Goal: Task Accomplishment & Management: Manage account settings

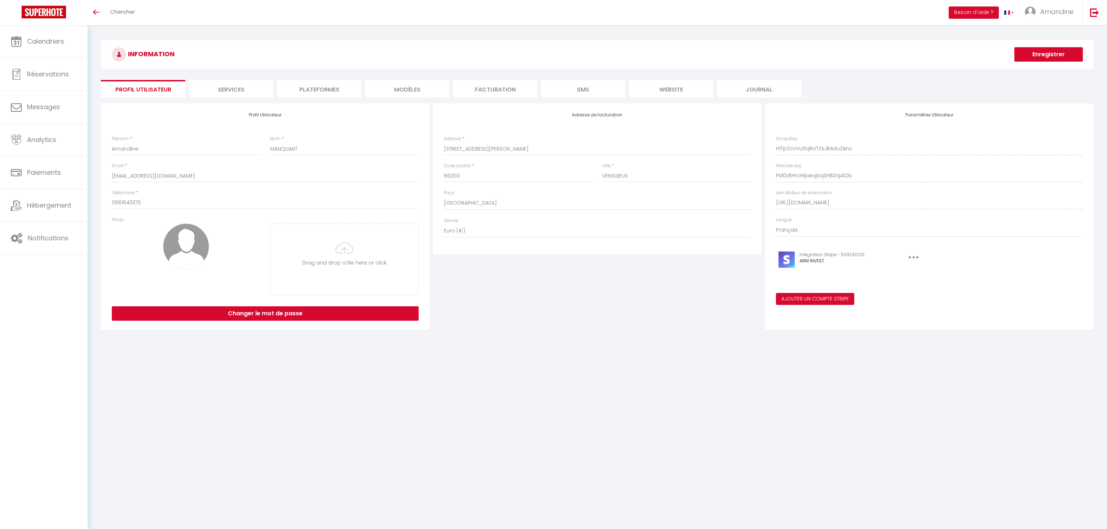
select select "28"
select select "fr"
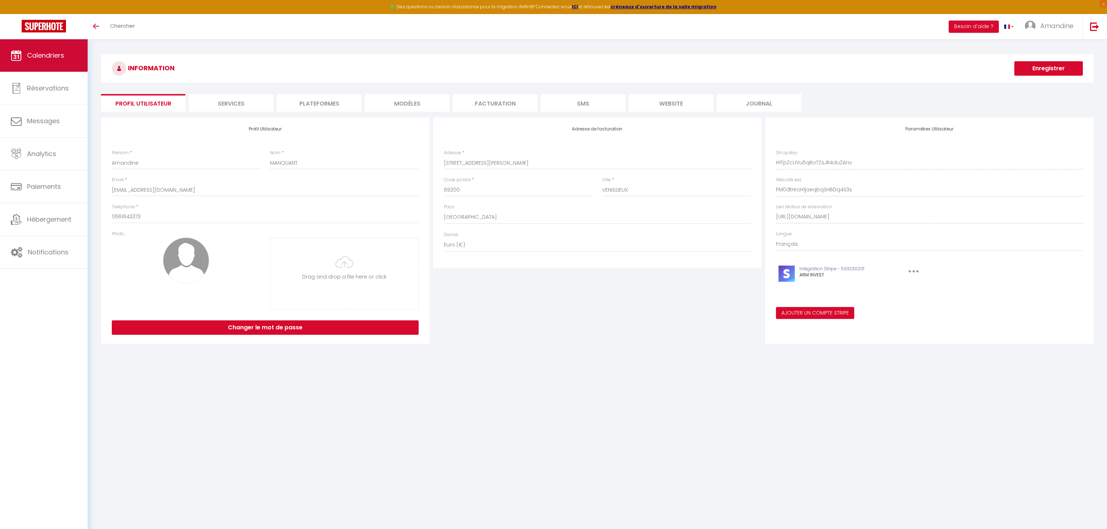
click at [47, 55] on span "Calendriers" at bounding box center [45, 55] width 37 height 9
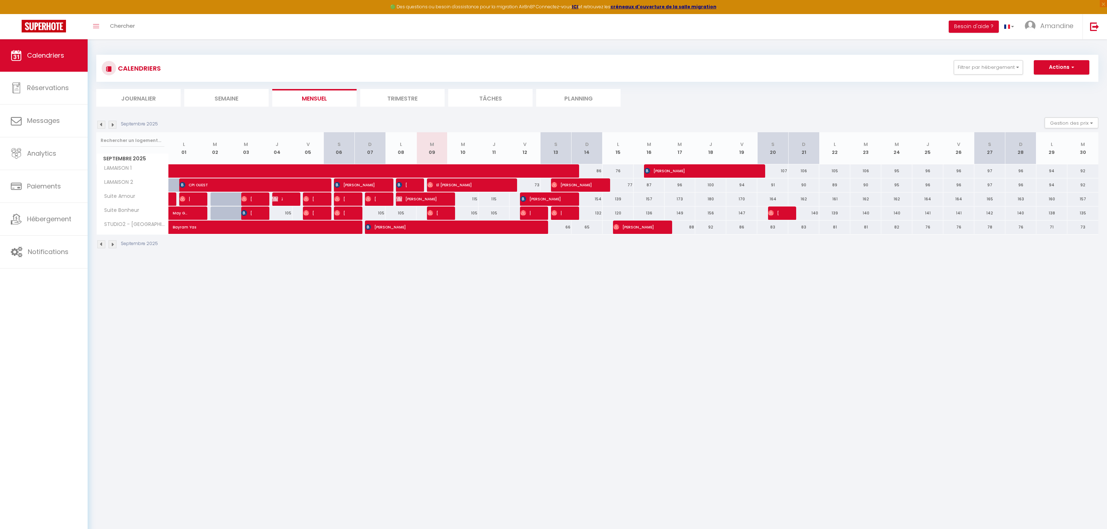
click at [411, 184] on div at bounding box center [411, 185] width 31 height 14
click at [401, 185] on img at bounding box center [399, 185] width 6 height 6
select select "OK"
select select "0"
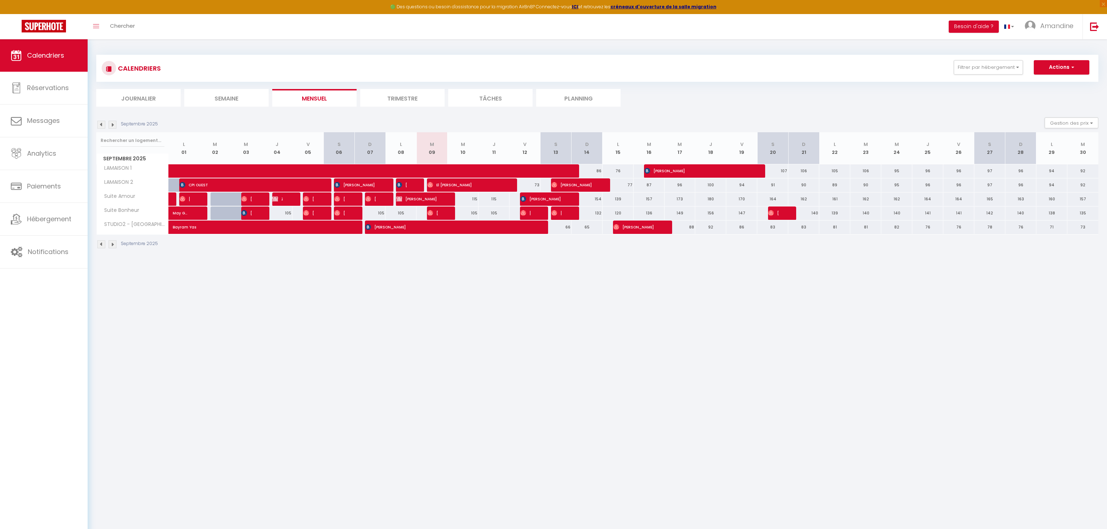
select select "0"
select select "1"
select select
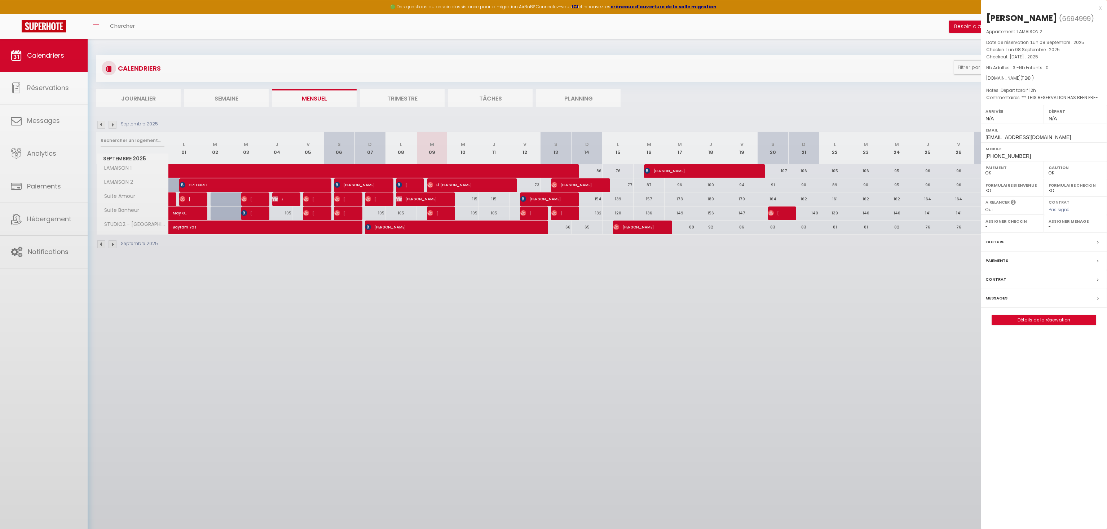
select select "32010"
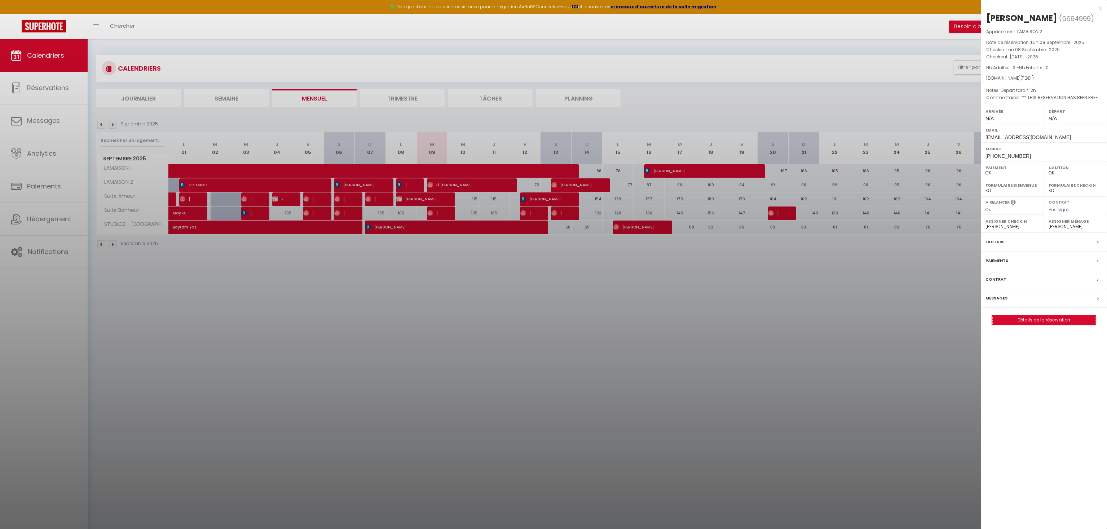
click at [1038, 325] on link "Détails de la réservation" at bounding box center [1044, 320] width 104 height 9
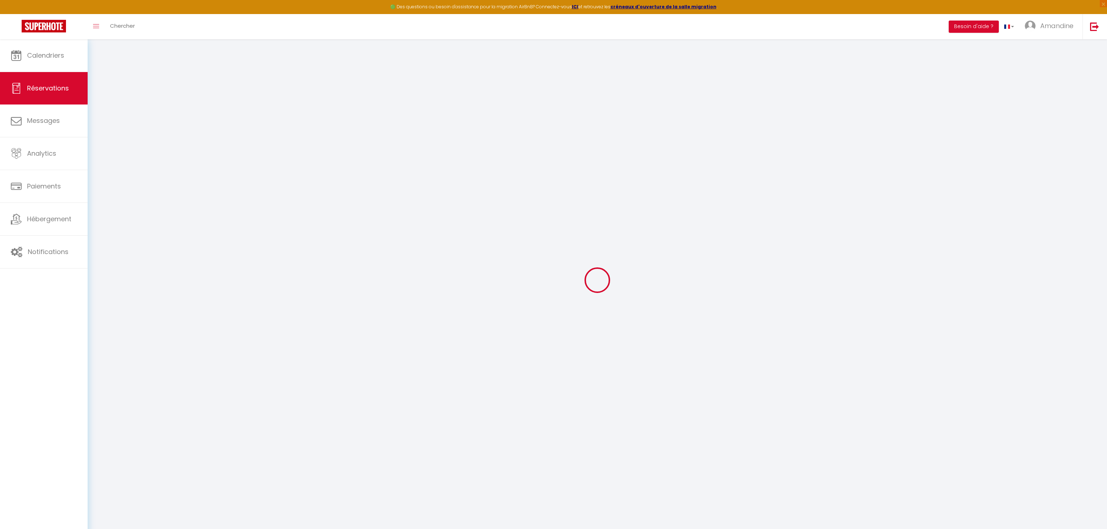
select select
checkbox input "false"
select select
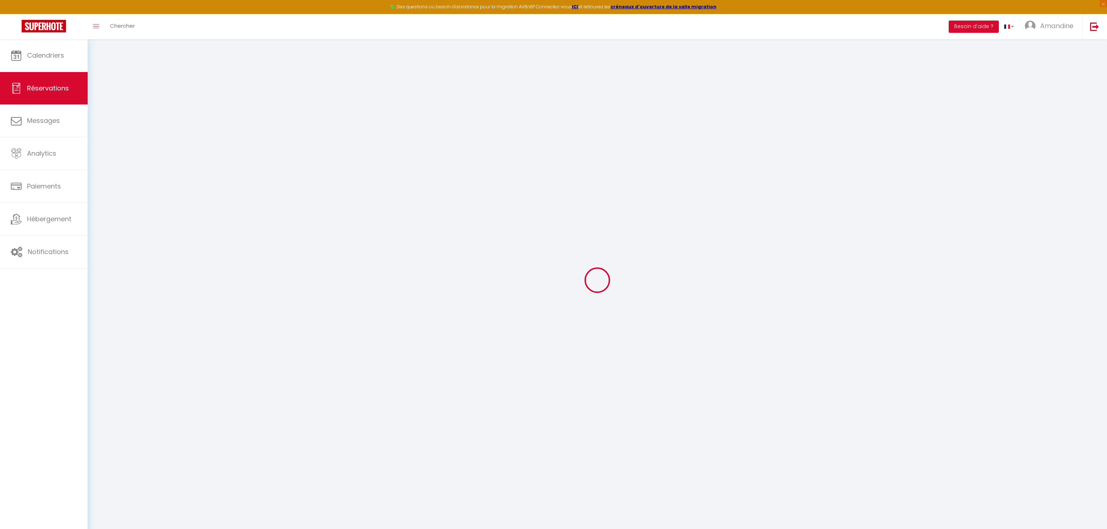
checkbox input "false"
type \!\)0 "Départ tardif 12h"
type voyageur1 "** THIS RESERVATION HAS BEEN PRE-PAID ** BOOKING NOTE : Payment charge is EUR 1…"
select select
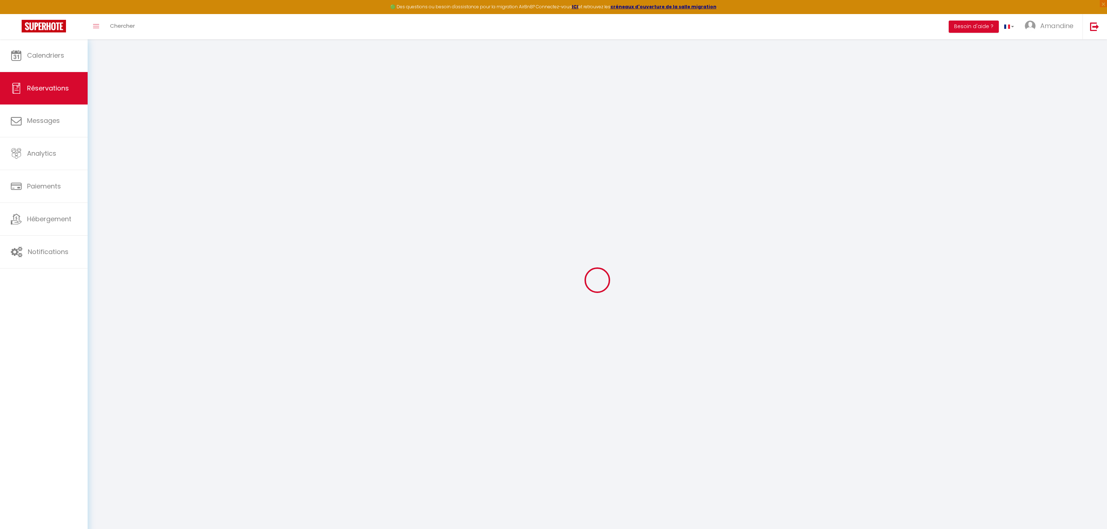
checkbox input "false"
type input "38"
select select
checkbox input "false"
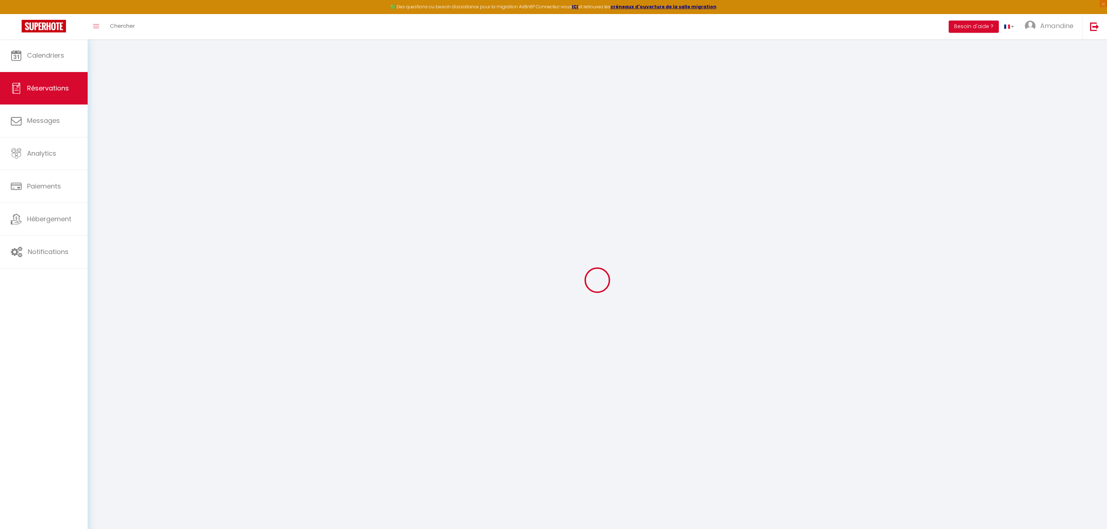
select select
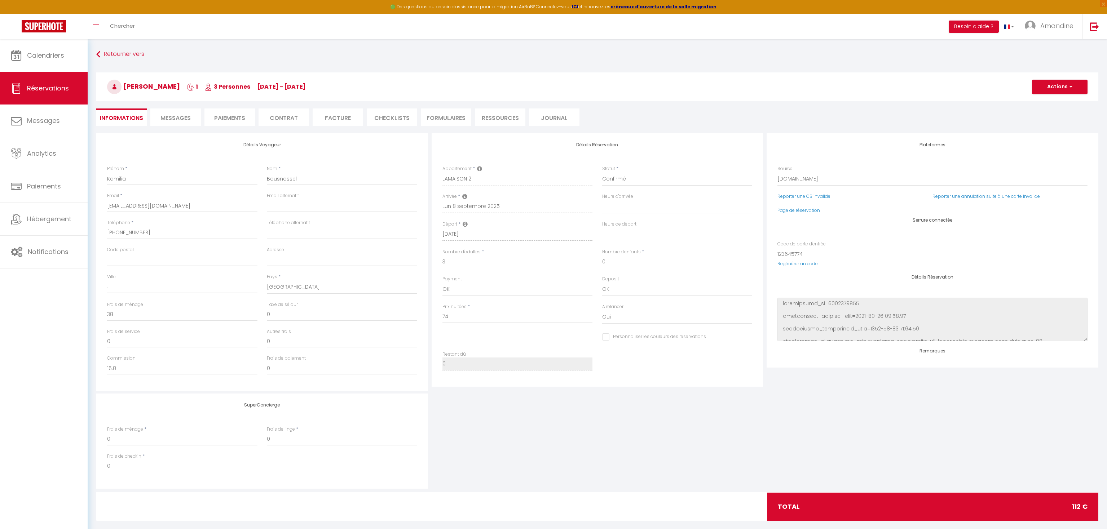
click at [402, 117] on li "CHECKLISTS" at bounding box center [392, 118] width 50 height 18
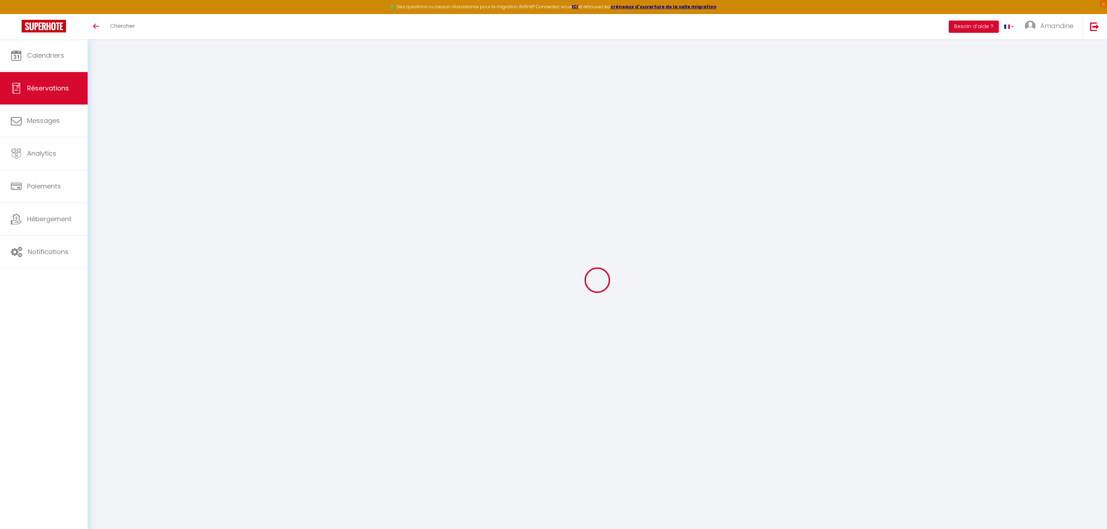
select select
checkbox input "false"
type \!\)0 "Départ tardif 12h"
type voyageur1 "** THIS RESERVATION HAS BEEN PRE-PAID ** BOOKING NOTE : Payment charge is EUR 1…"
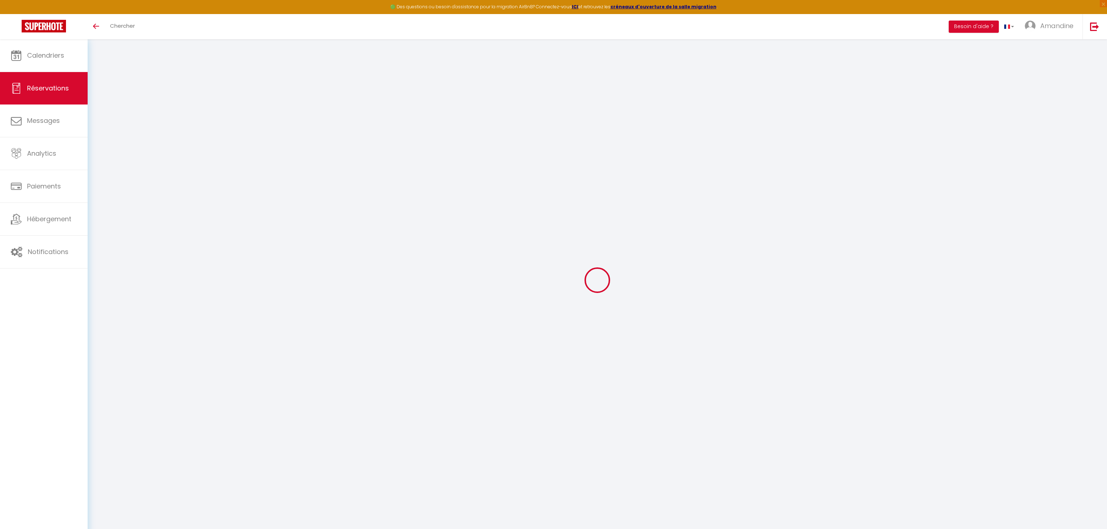
select select
checkbox input "false"
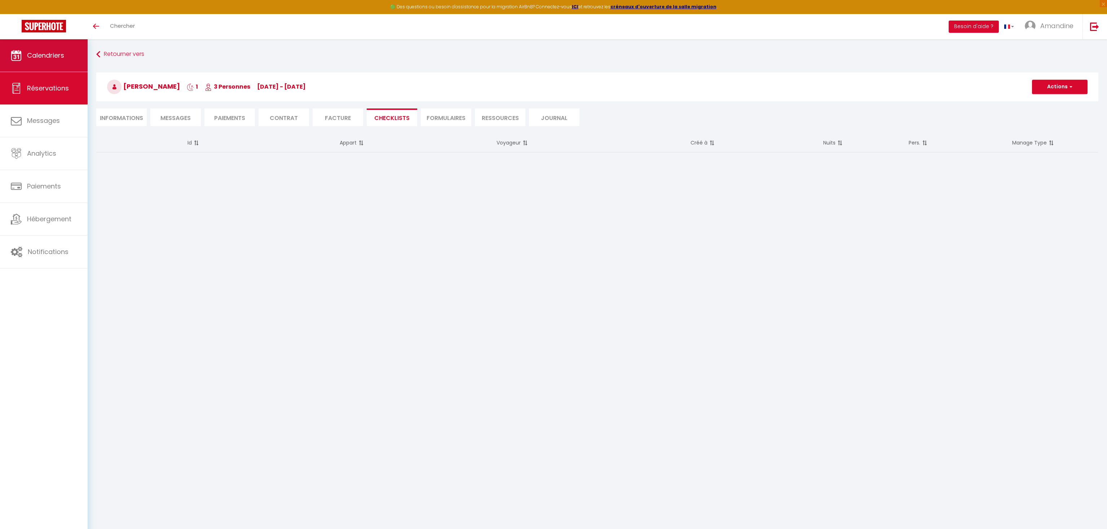
click at [41, 59] on span "Calendriers" at bounding box center [45, 55] width 37 height 9
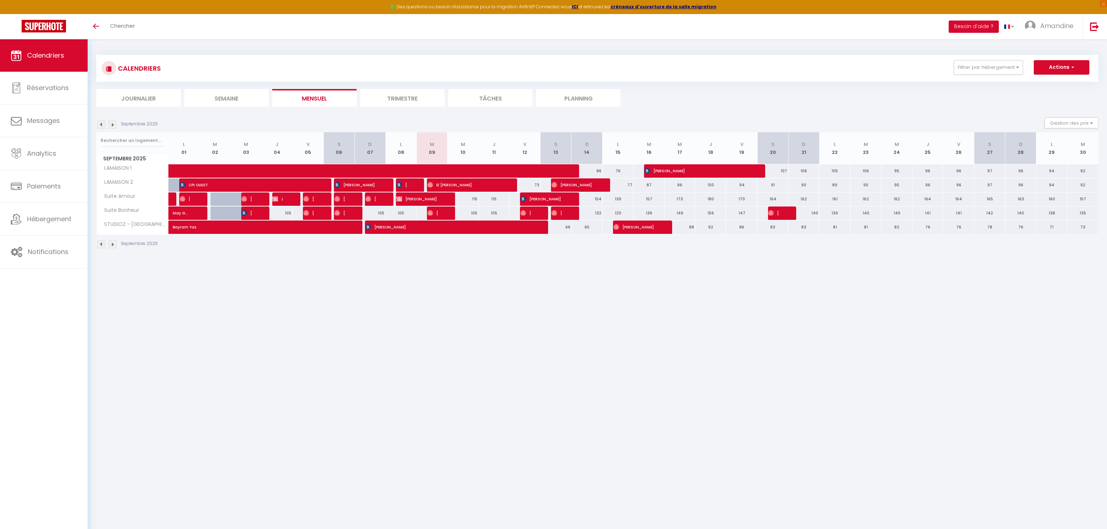
click at [401, 185] on img at bounding box center [399, 185] width 6 height 6
select select "OK"
select select "0"
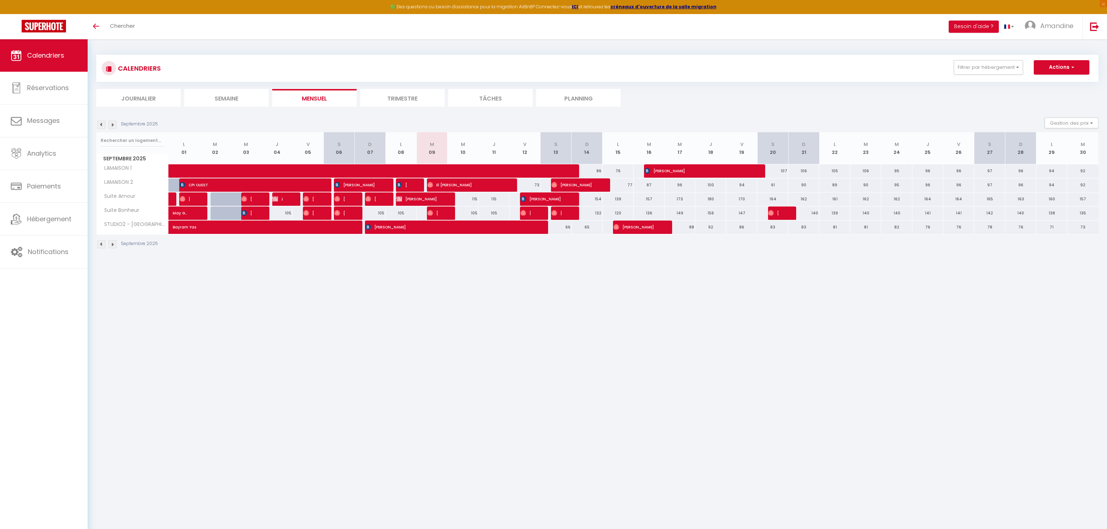
select select "1"
select select
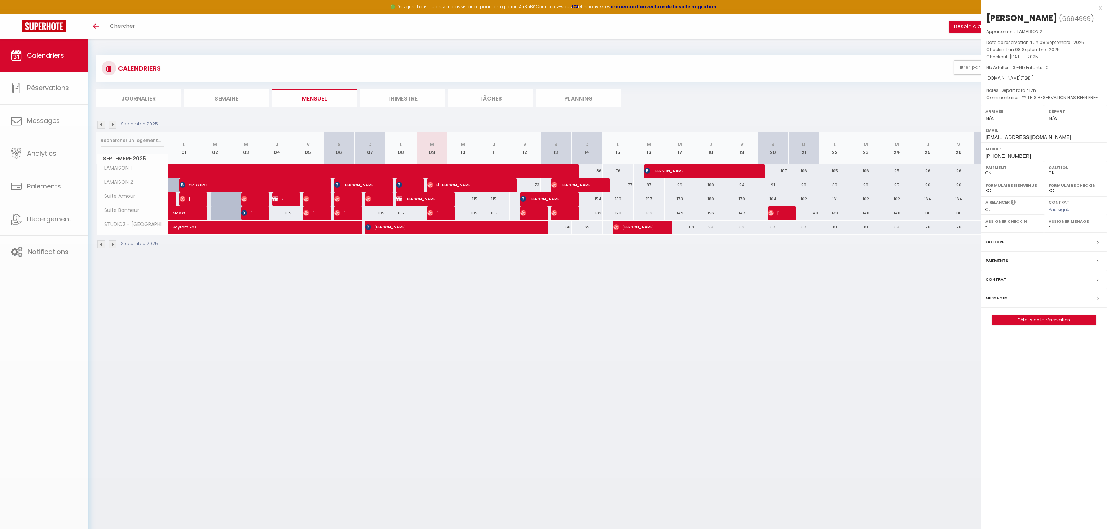
select select "32010"
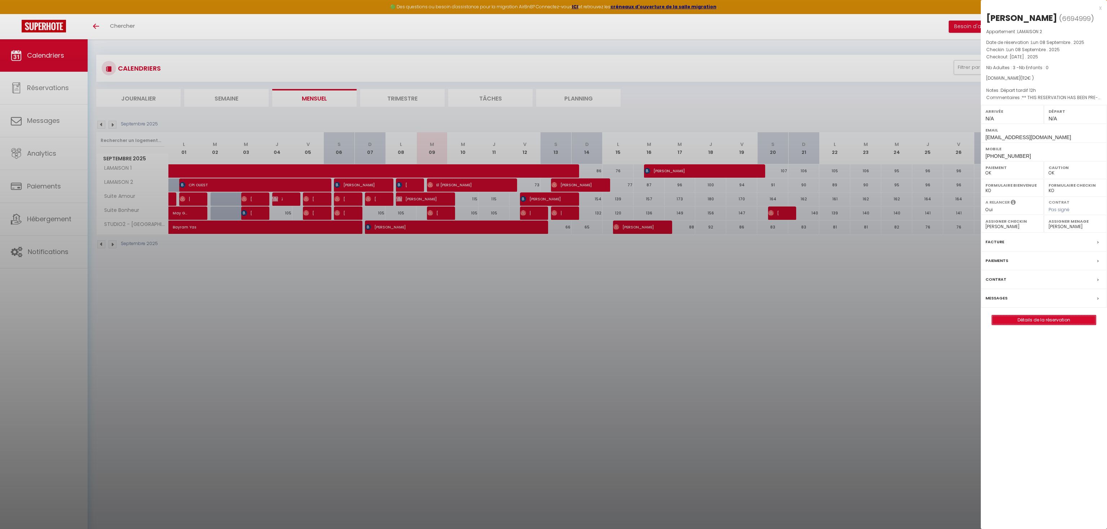
click at [1038, 325] on link "Détails de la réservation" at bounding box center [1044, 320] width 104 height 9
select select
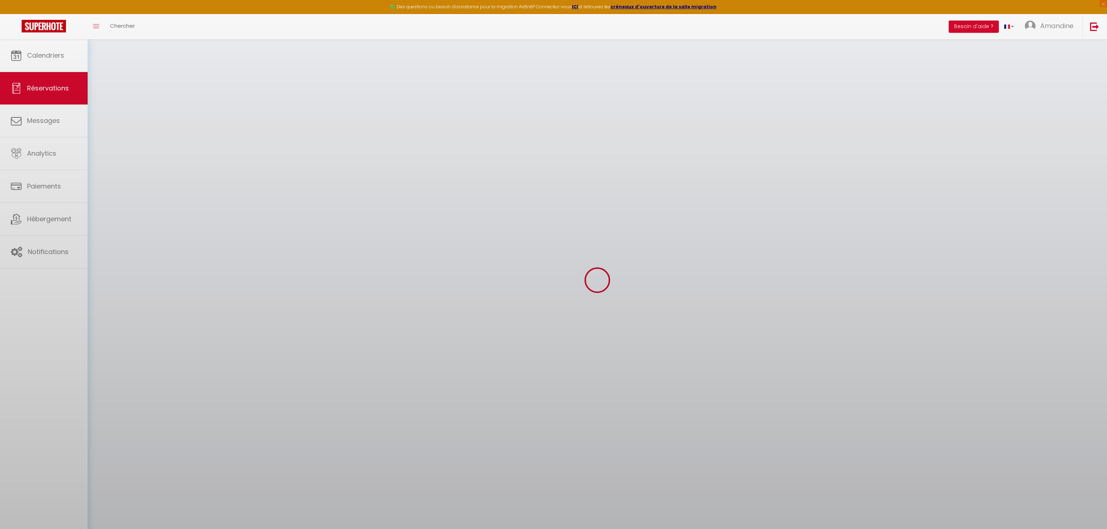
select select
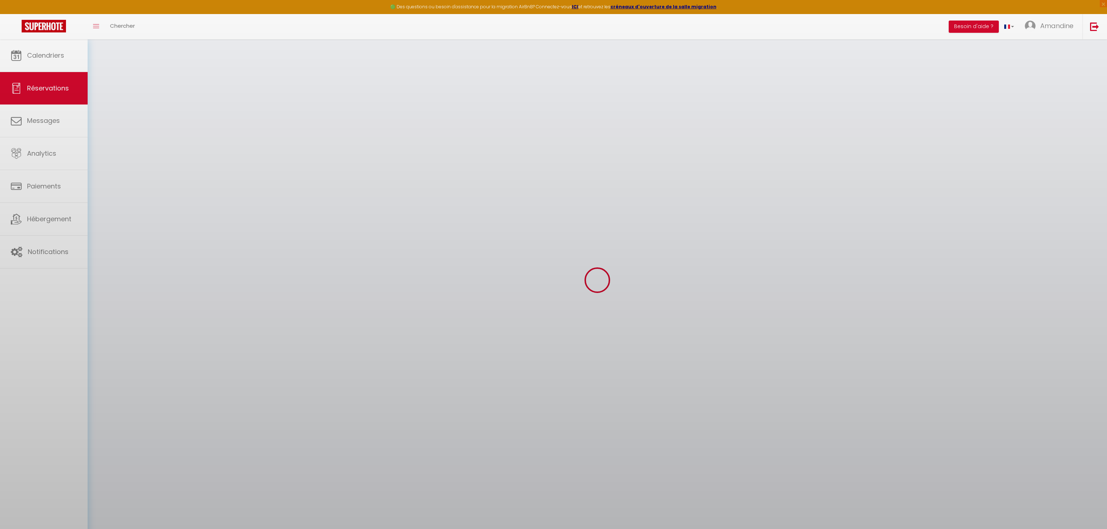
select select
checkbox input "false"
select select
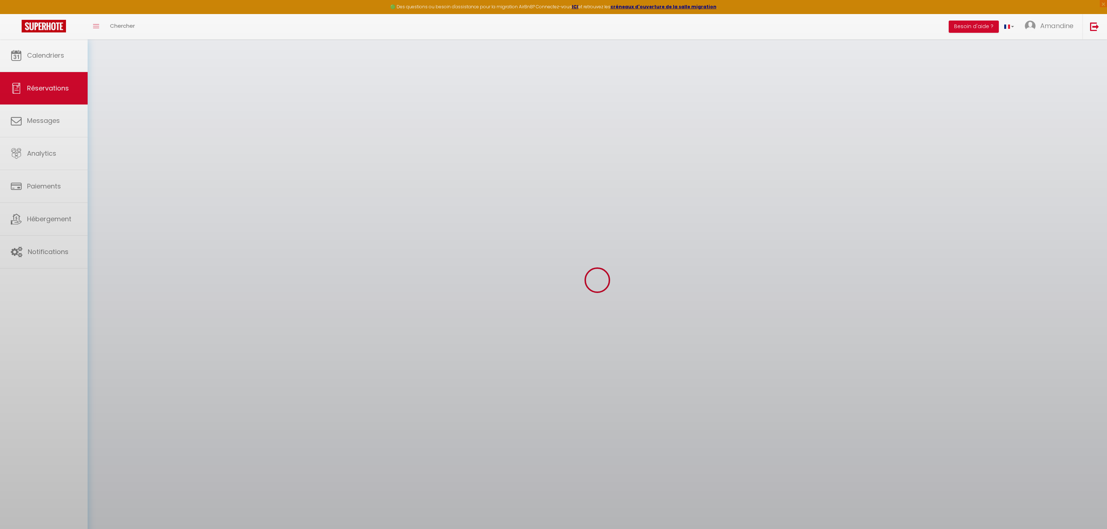
select select
checkbox input "false"
select select
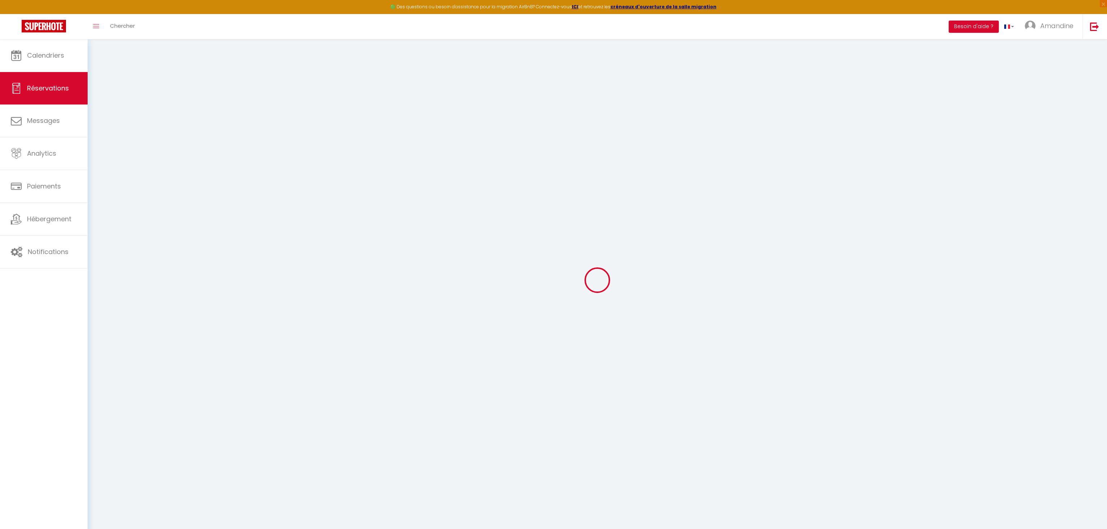
type input "Kamilia"
type input "Bousnassel"
type input "[EMAIL_ADDRESS][DOMAIN_NAME]"
type input "[PHONE_NUMBER]"
type input "."
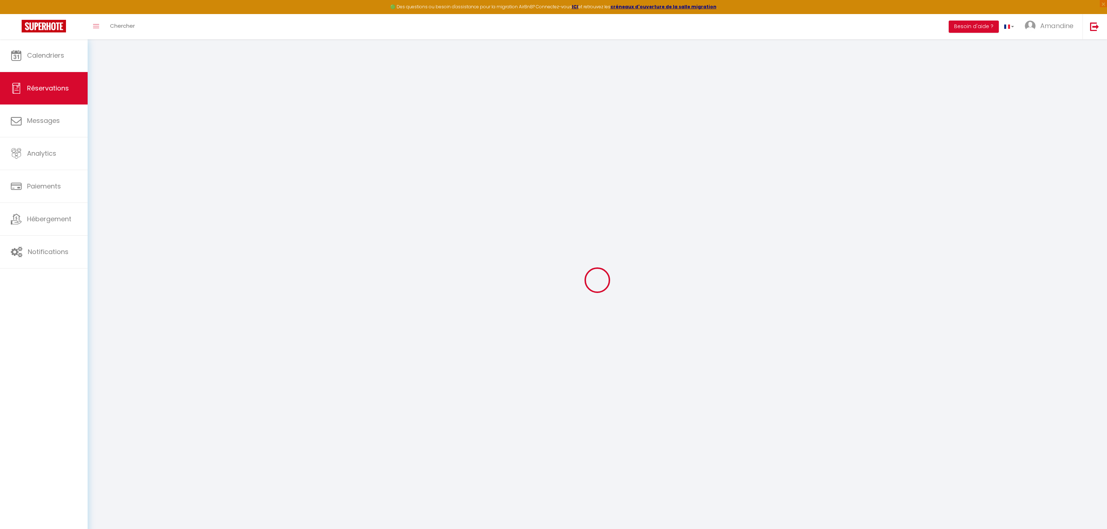
select select "FR"
type input "16.8"
select select "48468"
select select "1"
select select
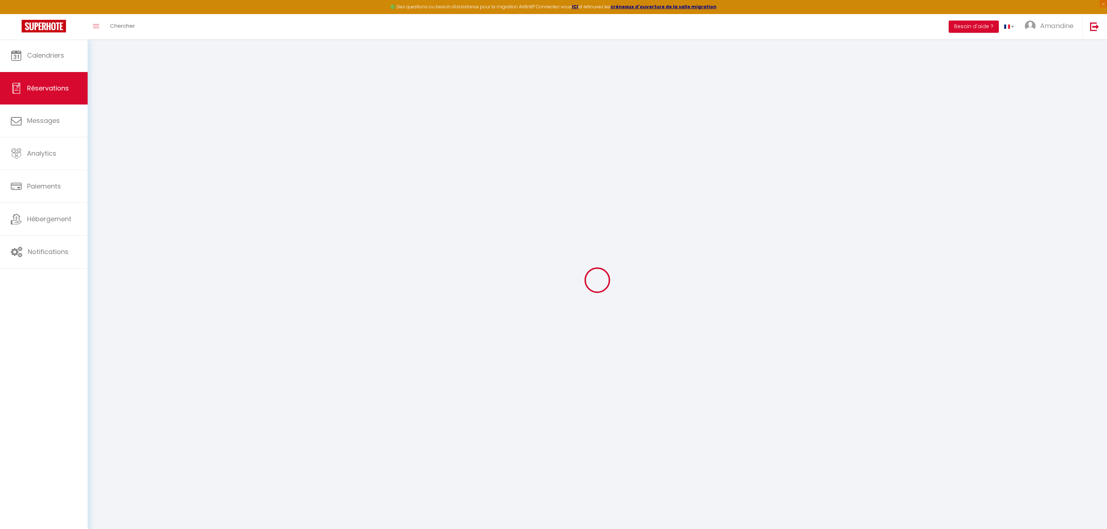
select select
type input "3"
select select "12"
select select "15"
type input "74"
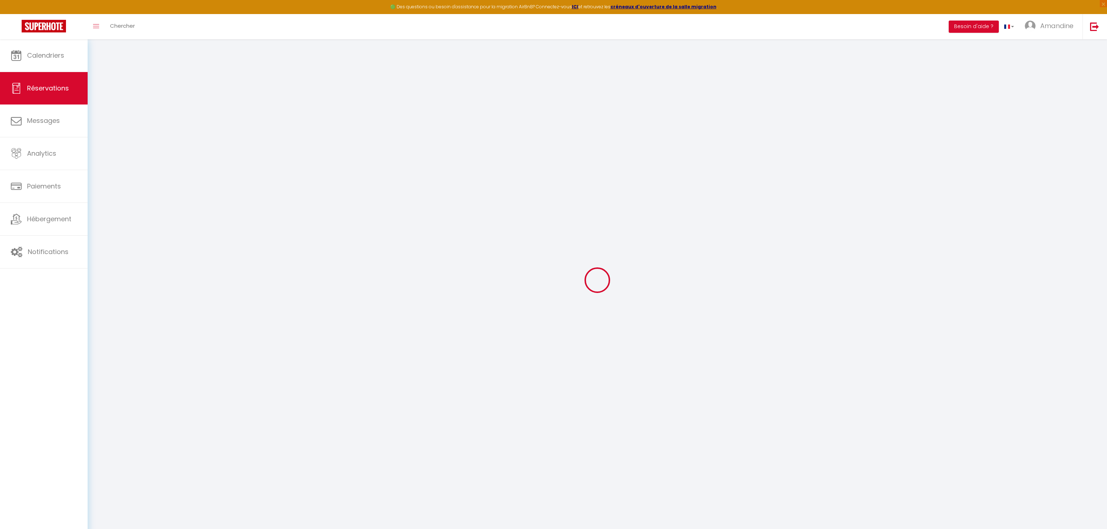
checkbox input "false"
type input "0"
select select "2"
type input "0"
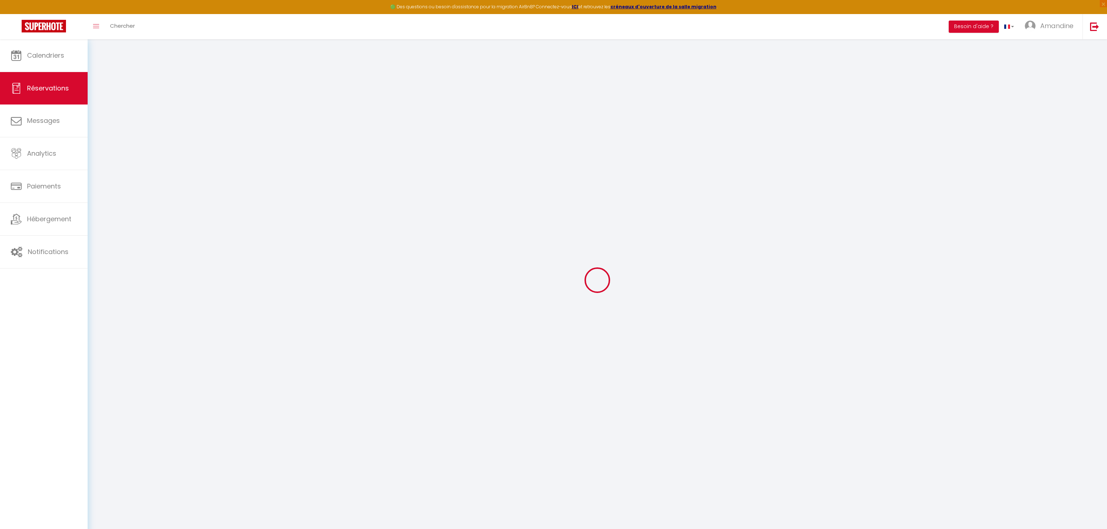
type input "0"
select select
checkbox input "false"
select select
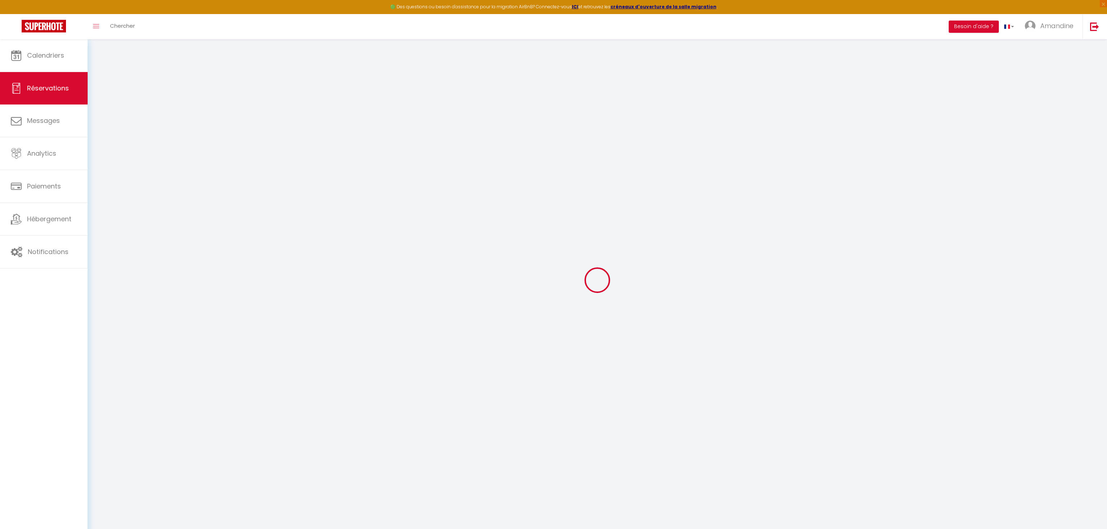
select select
checkbox input "false"
select select
checkbox input "false"
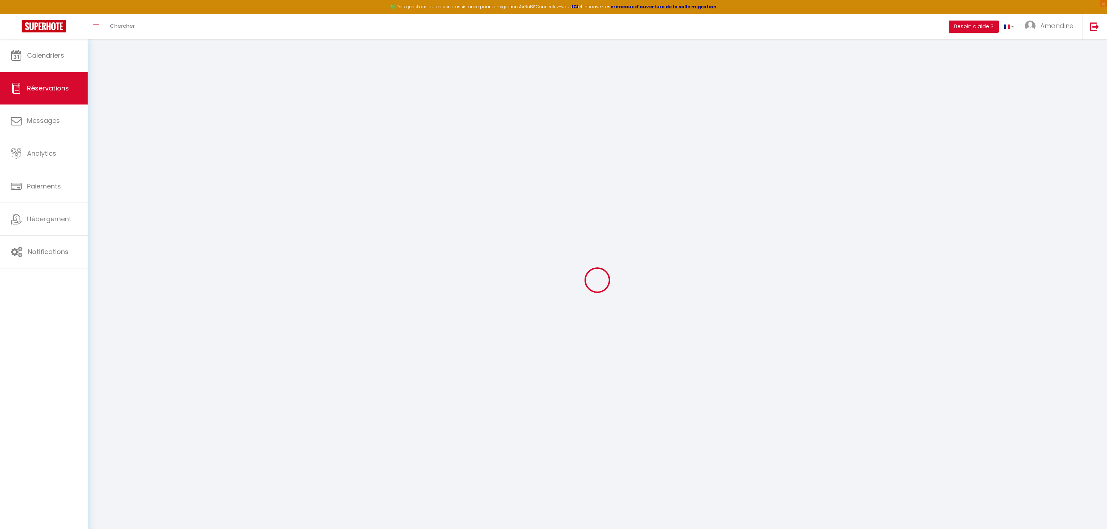
select select
checkbox input "false"
type \!\)0 "Départ tardif 12h"
type voyageur1 "** THIS RESERVATION HAS BEEN PRE-PAID ** BOOKING NOTE : Payment charge is EUR 1…"
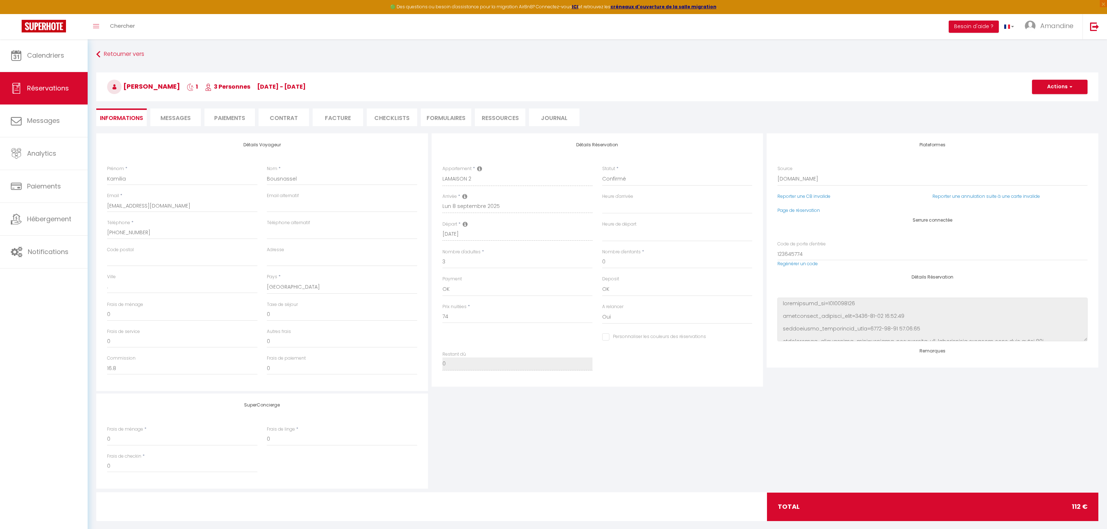
type input "38"
select select
checkbox input "false"
select select
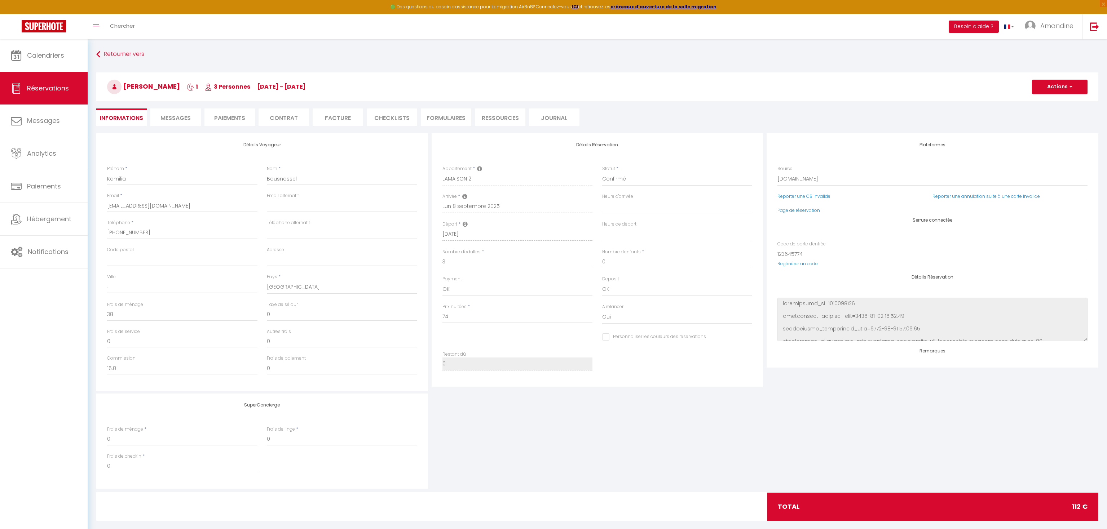
select select
click at [392, 114] on li "CHECKLISTS" at bounding box center [392, 118] width 50 height 18
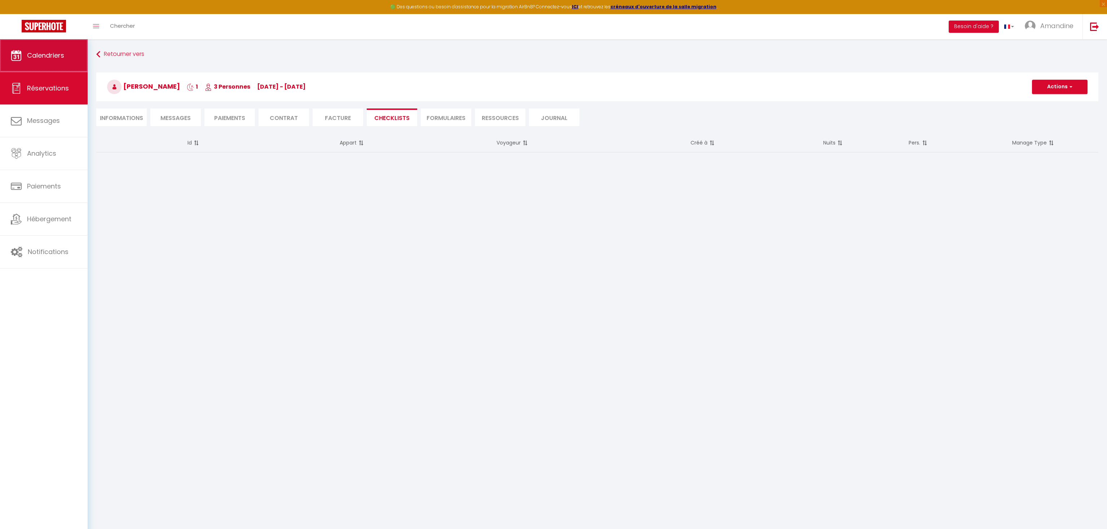
click at [52, 56] on span "Calendriers" at bounding box center [45, 55] width 37 height 9
